Goal: Information Seeking & Learning: Learn about a topic

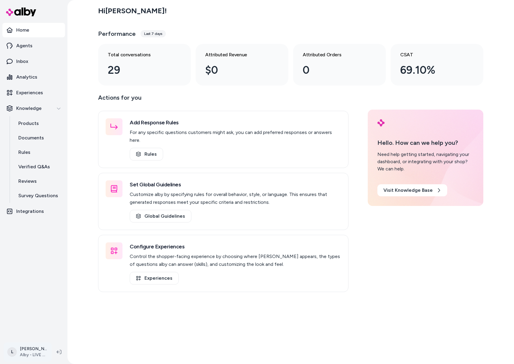
click at [34, 352] on html "Home Agents Inbox Analytics Experiences Knowledge Products Documents Rules Veri…" at bounding box center [257, 182] width 514 height 364
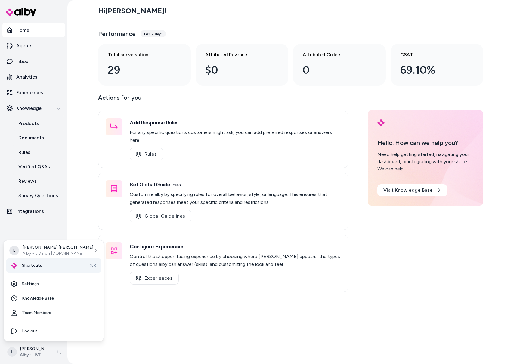
click at [47, 264] on div "Shortcuts ⌘K" at bounding box center [53, 265] width 95 height 14
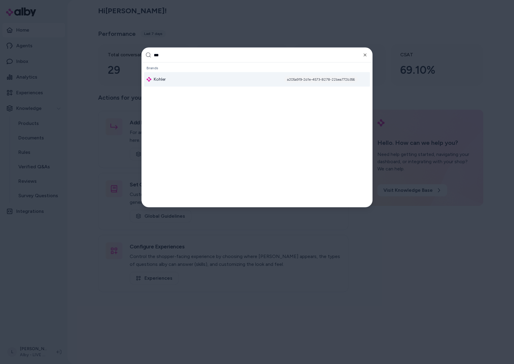
type input "***"
click at [166, 77] on div "Kohler a205a919-2d1e-4573-8278-22bea772b356" at bounding box center [257, 79] width 226 height 14
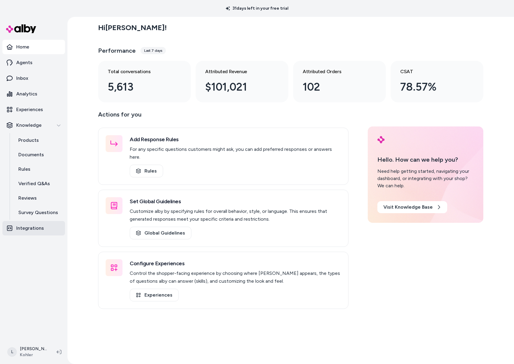
click at [45, 230] on link "Integrations" at bounding box center [33, 228] width 63 height 14
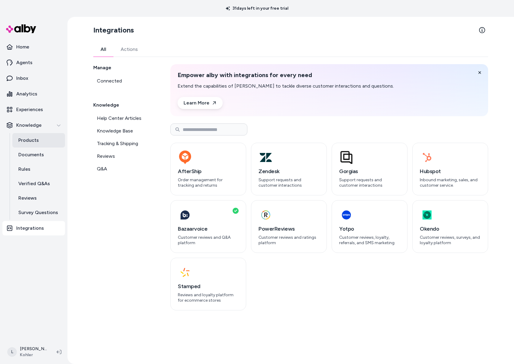
click at [37, 143] on p "Products" at bounding box center [28, 140] width 20 height 7
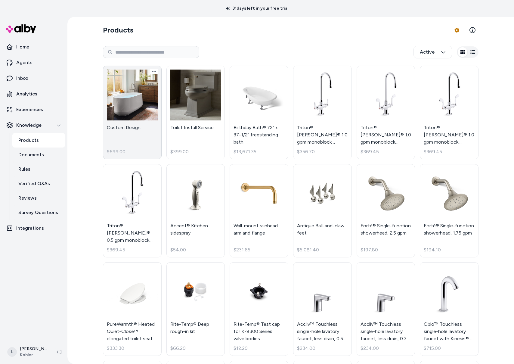
click at [134, 129] on link "Custom Design $699.00" at bounding box center [132, 113] width 59 height 94
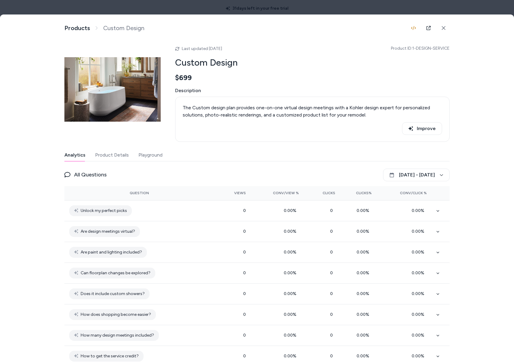
click at [125, 157] on button "Product Details" at bounding box center [112, 155] width 34 height 12
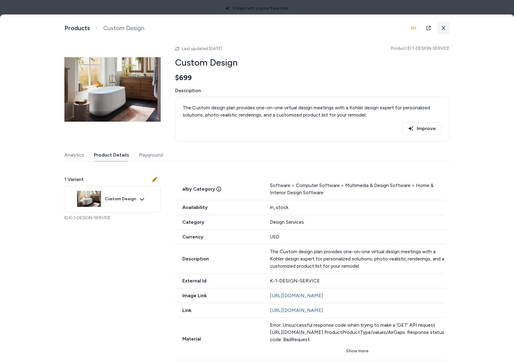
click at [443, 29] on icon at bounding box center [443, 28] width 4 height 4
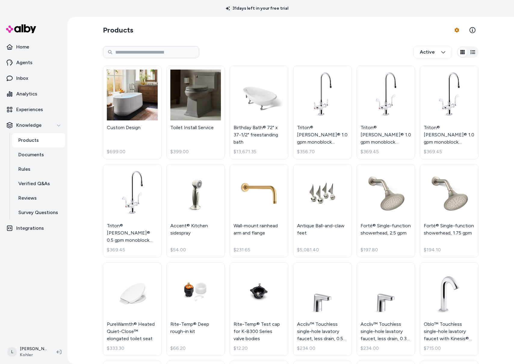
click at [499, 14] on div "31 days left in your free trial" at bounding box center [257, 8] width 514 height 17
click at [180, 53] on input at bounding box center [151, 52] width 96 height 12
paste input "*******"
type input "*******"
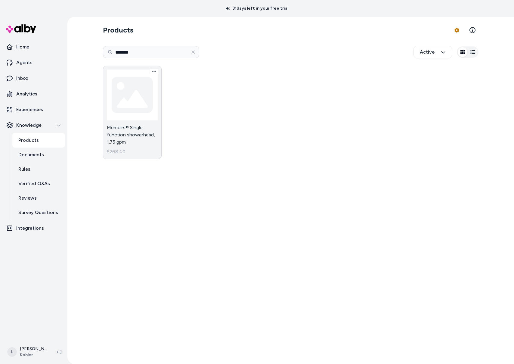
click at [139, 93] on link "Memoirs® Single-function showerhead, 1.75 gpm $268.40" at bounding box center [132, 113] width 59 height 94
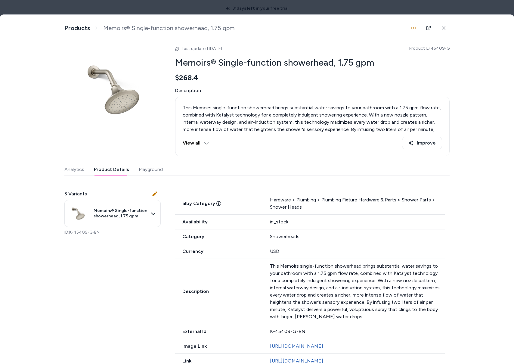
click at [114, 170] on button "Product Details" at bounding box center [111, 169] width 35 height 12
click at [442, 28] on icon at bounding box center [444, 28] width 4 height 4
